Goal: Information Seeking & Learning: Learn about a topic

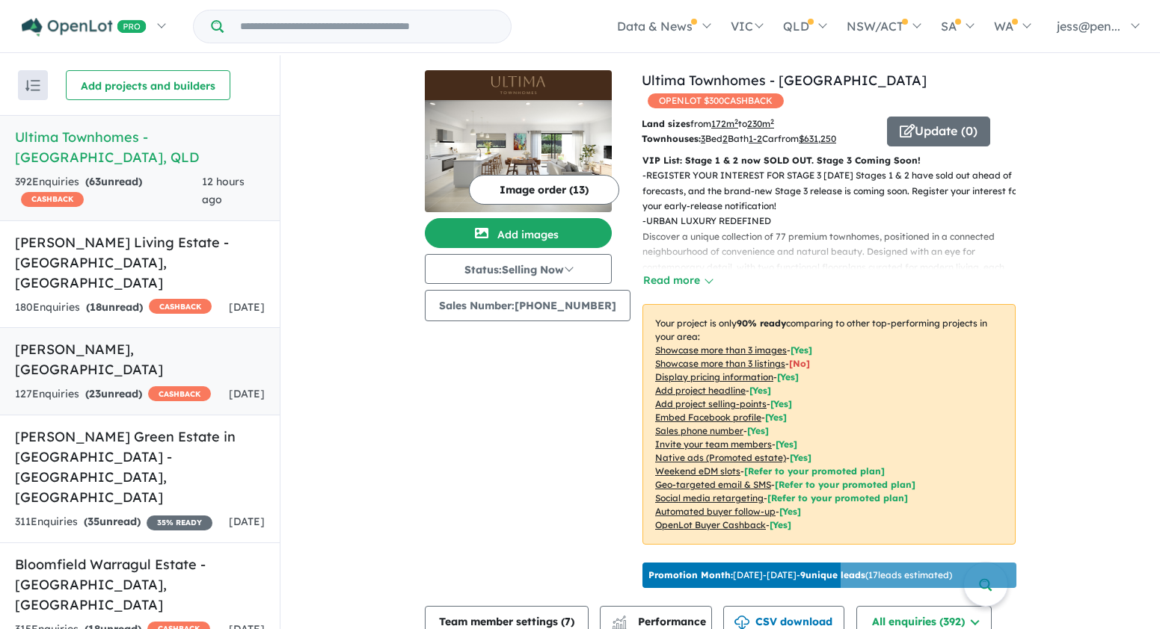
click at [90, 387] on span "23" at bounding box center [95, 393] width 12 height 13
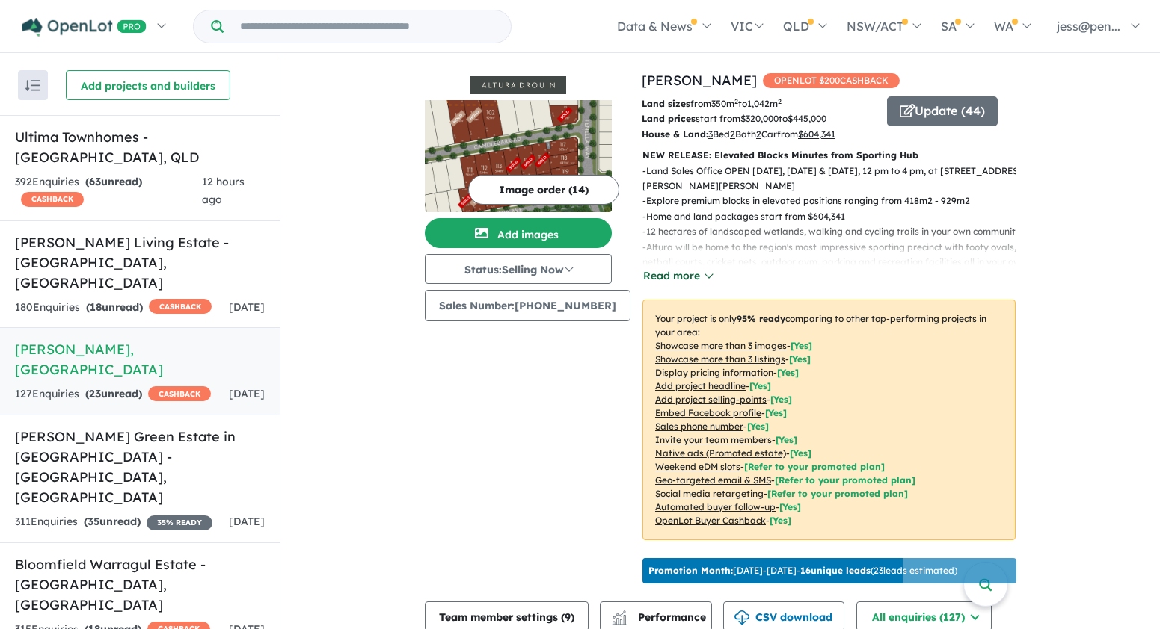
click at [651, 273] on button "Read more" at bounding box center [677, 276] width 70 height 17
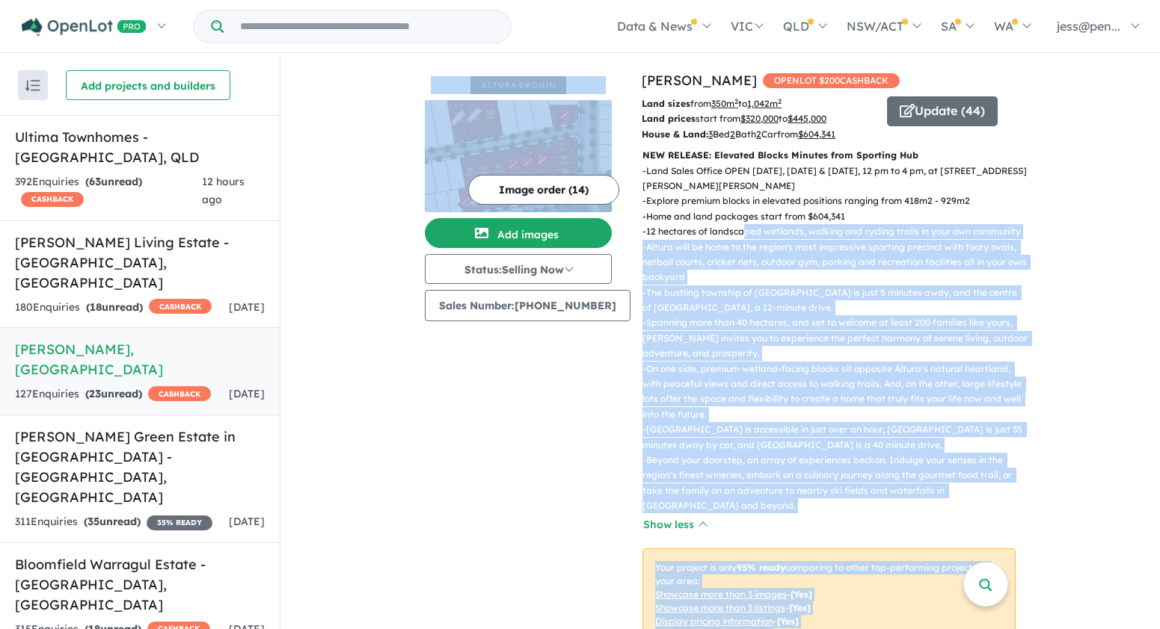
drag, startPoint x: 627, startPoint y: 167, endPoint x: 792, endPoint y: 248, distance: 184.2
click at [731, 226] on div "View 7 projects in your account [PERSON_NAME] OPENLOT $ 200 CASHBACK Land sizes…" at bounding box center [720, 454] width 591 height 769
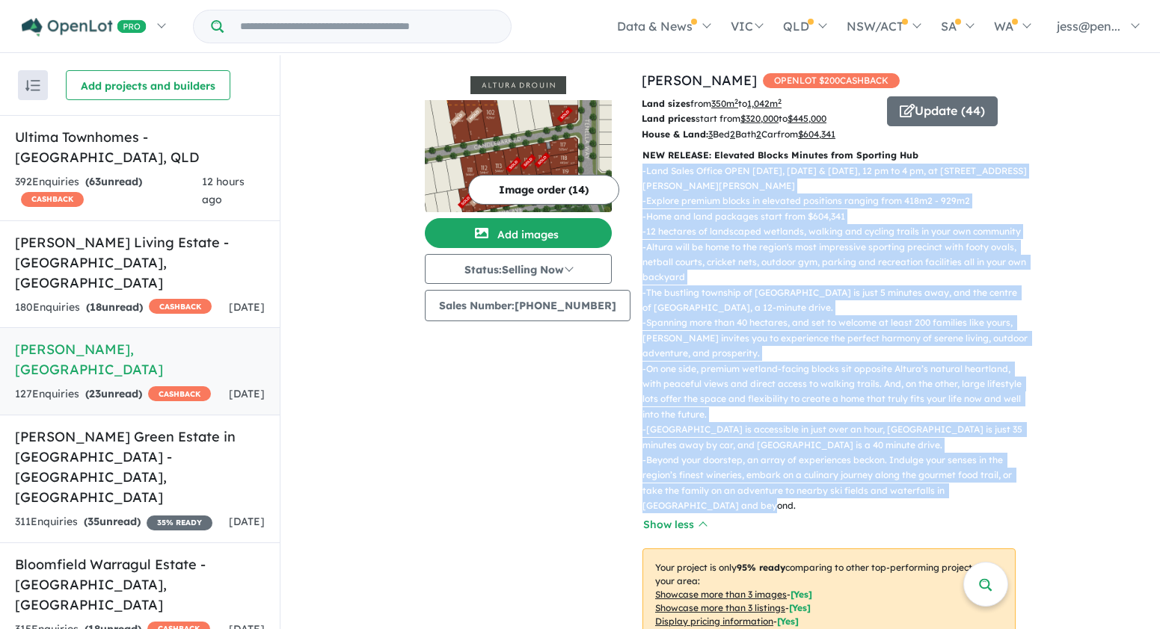
drag, startPoint x: 692, startPoint y: 503, endPoint x: 632, endPoint y: 176, distance: 332.9
click at [632, 176] on div "- Land Sales Office OPEN [DATE], [DATE] & [DATE], 12 pm to 4 pm, at [STREET_ADD…" at bounding box center [822, 339] width 385 height 351
copy div "- Lore Ipsum Dolors AMET Consec, Adipisci & Elitse, 30 do ei 3 te, in 305 Utlab…"
